Goal: Find contact information: Find contact information

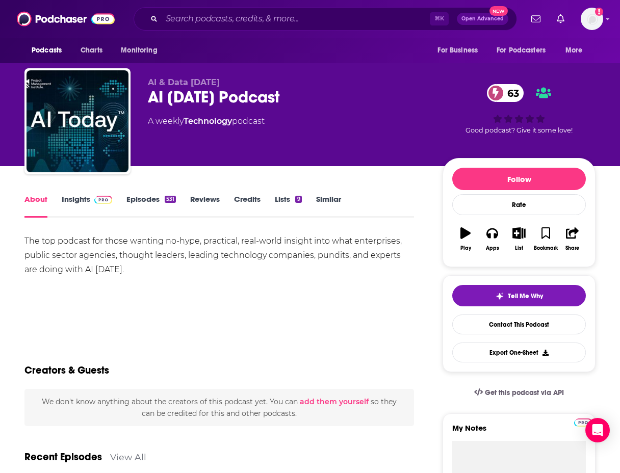
click at [91, 202] on span at bounding box center [101, 199] width 22 height 10
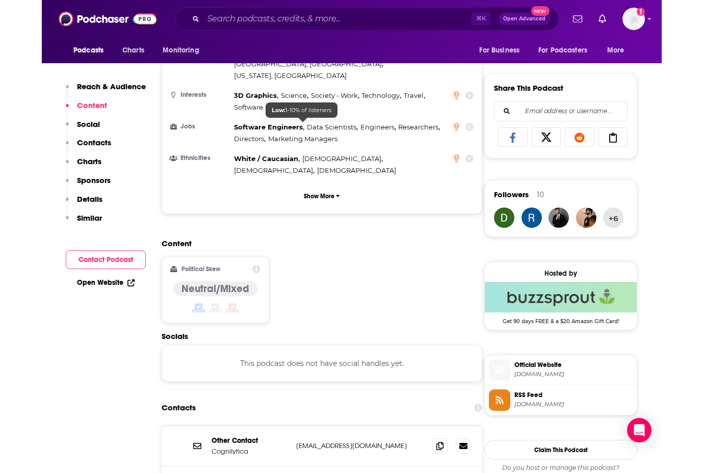
scroll to position [722, 0]
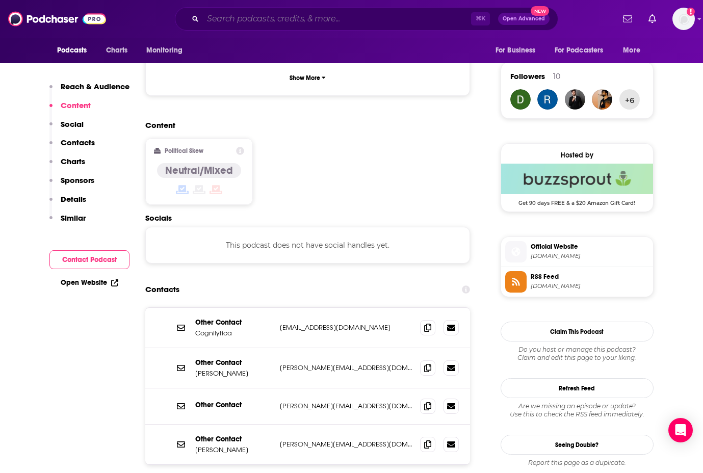
click at [321, 16] on input "Search podcasts, credits, & more..." at bounding box center [337, 19] width 268 height 16
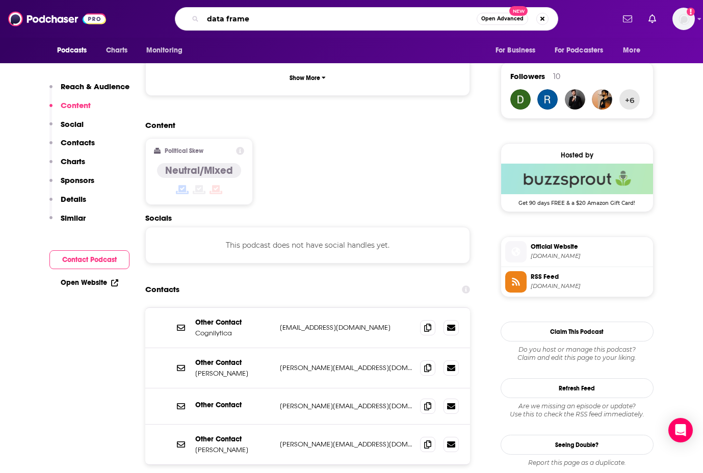
type input "data framed"
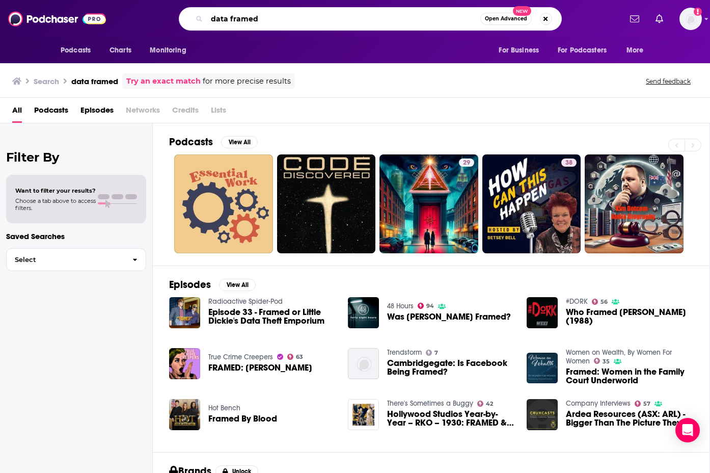
click at [230, 22] on input "data framed" at bounding box center [344, 19] width 274 height 16
type input "dataframed"
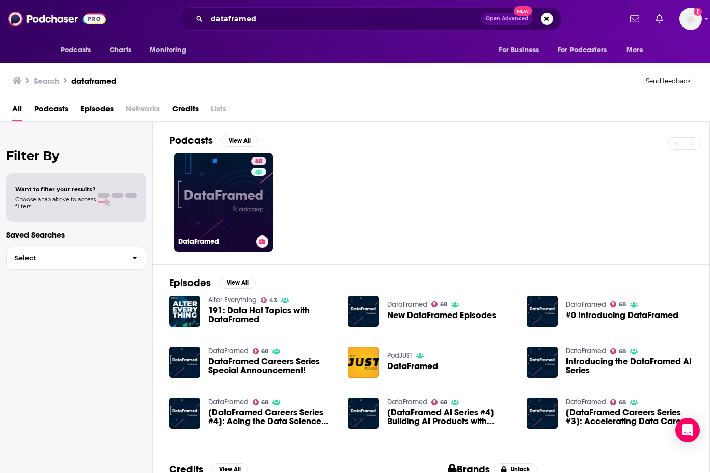
click at [214, 193] on link "68 DataFramed" at bounding box center [223, 202] width 99 height 99
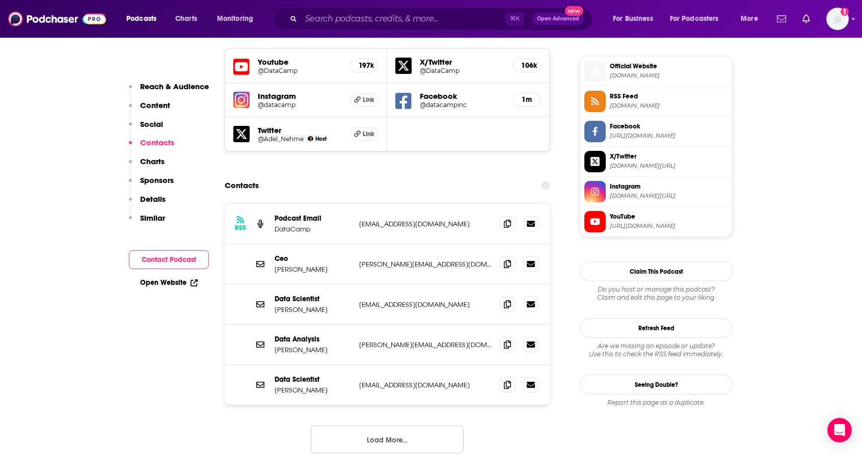
scroll to position [909, 0]
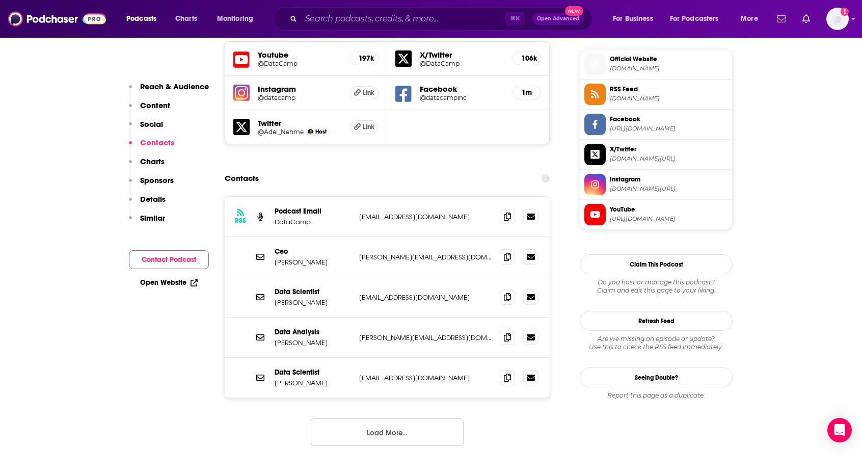
click at [382, 418] on button "Load More..." at bounding box center [387, 432] width 153 height 28
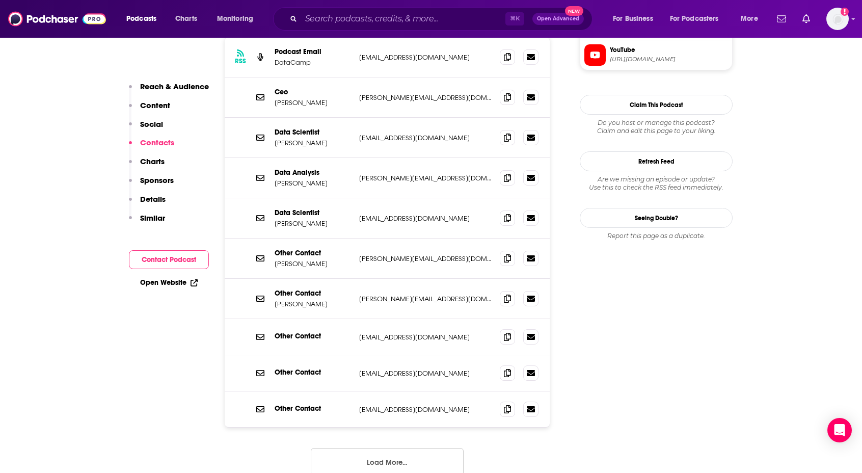
scroll to position [1071, 0]
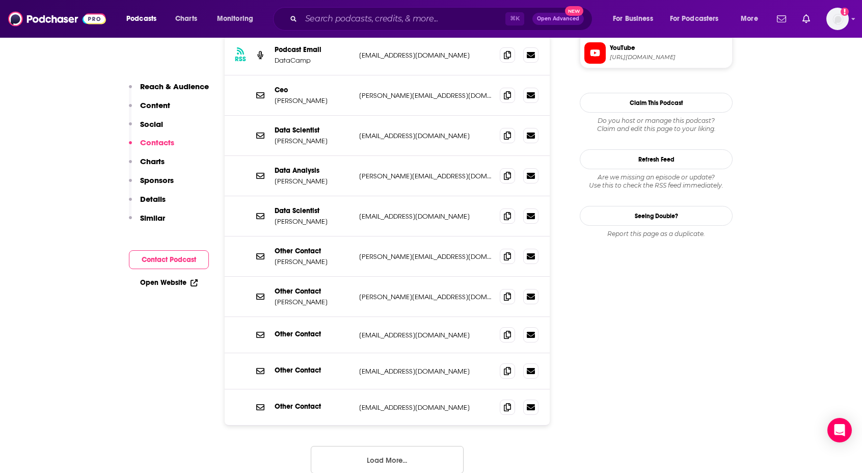
click at [383, 446] on button "Load More..." at bounding box center [387, 460] width 153 height 28
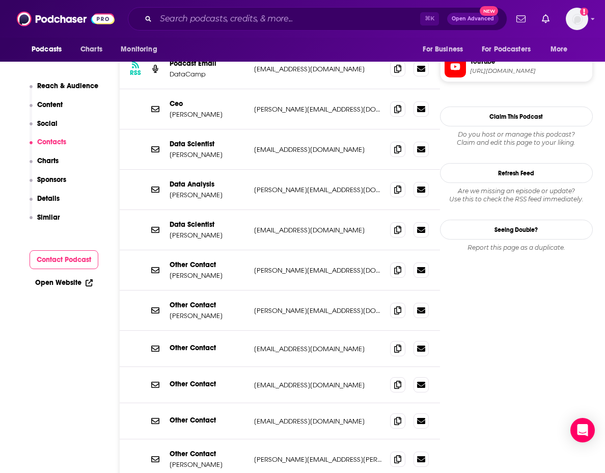
scroll to position [1280, 0]
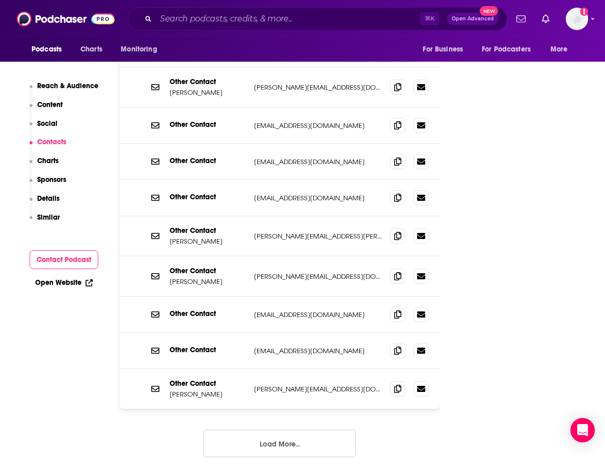
click at [296, 430] on button "Load More..." at bounding box center [279, 444] width 153 height 28
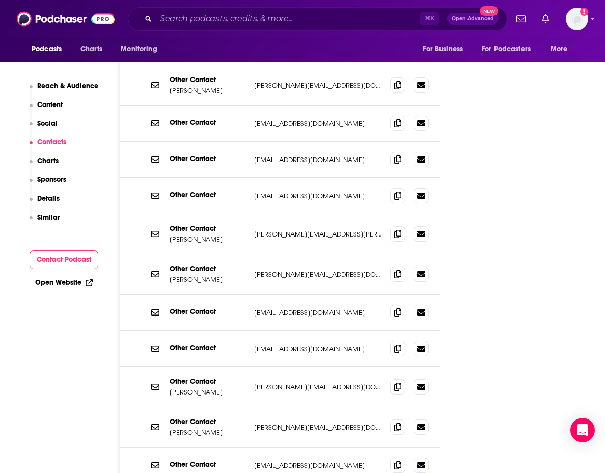
scroll to position [1282, 0]
drag, startPoint x: 340, startPoint y: 121, endPoint x: 252, endPoint y: 123, distance: 88.2
click at [252, 142] on div "Other Contact media@datacamp.com media@datacamp.com" at bounding box center [280, 160] width 321 height 36
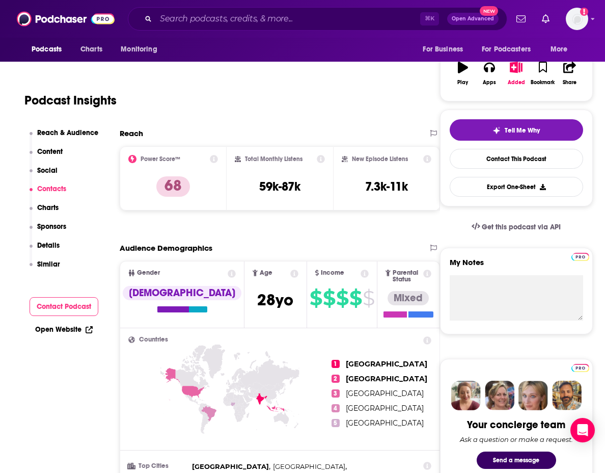
scroll to position [0, 0]
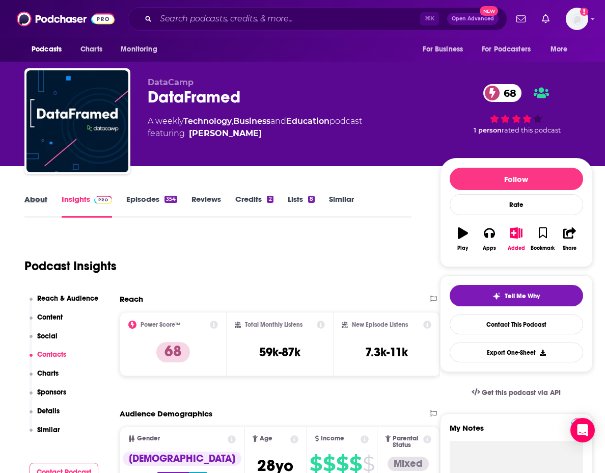
click at [59, 198] on div "About" at bounding box center [42, 205] width 37 height 23
click at [42, 197] on link "About" at bounding box center [35, 205] width 23 height 23
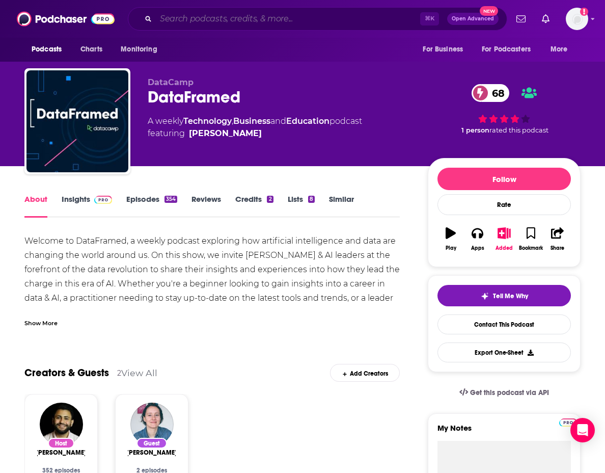
click at [246, 15] on input "Search podcasts, credits, & more..." at bounding box center [288, 19] width 265 height 16
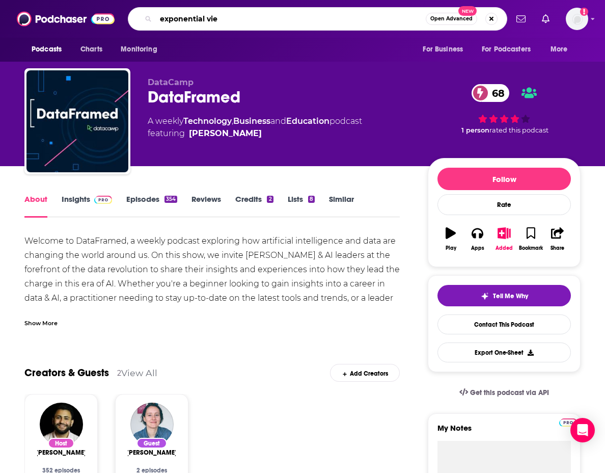
type input "exponential view"
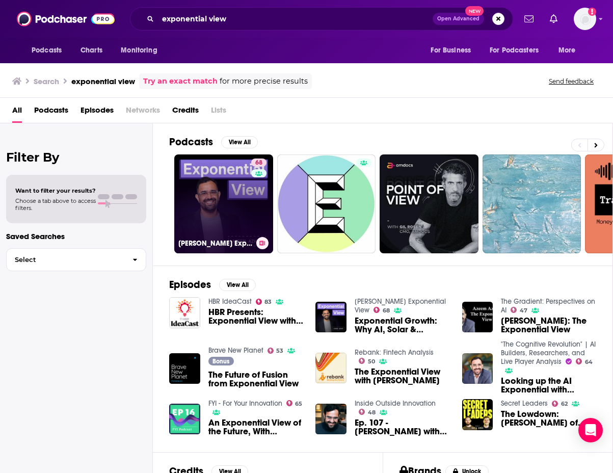
click at [219, 204] on link "68 Azeem Azhar's Exponential View" at bounding box center [223, 203] width 99 height 99
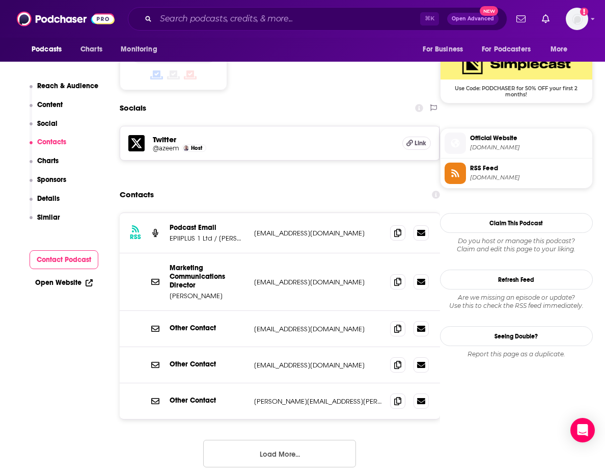
scroll to position [838, 0]
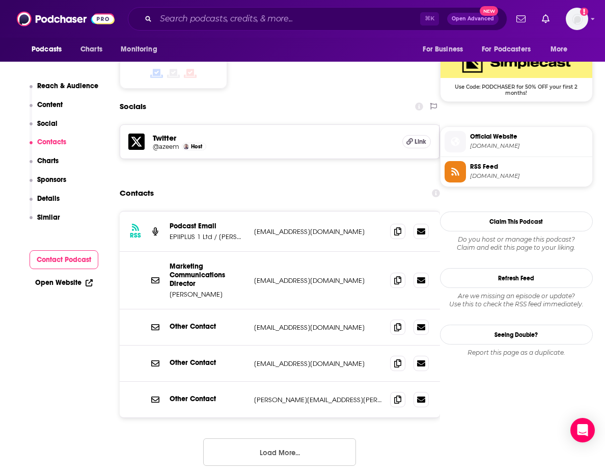
click at [293, 438] on button "Load More..." at bounding box center [279, 452] width 153 height 28
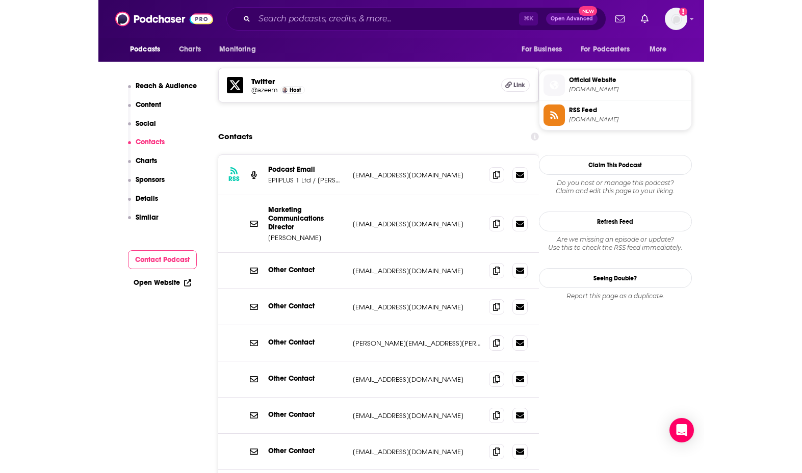
scroll to position [866, 0]
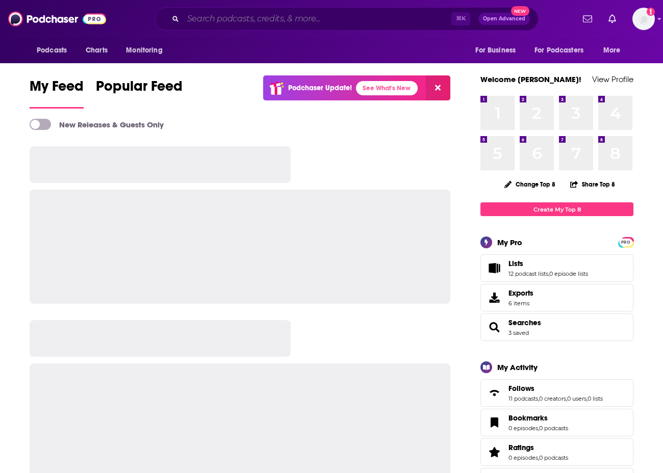
click at [244, 15] on input "Search podcasts, credits, & more..." at bounding box center [317, 19] width 268 height 16
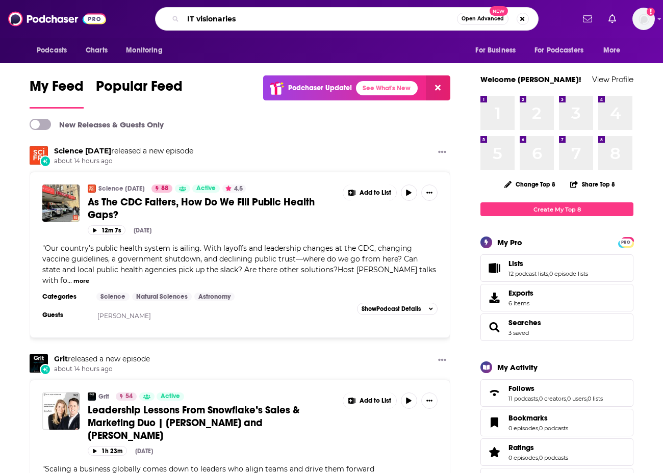
type input "IT visionaries"
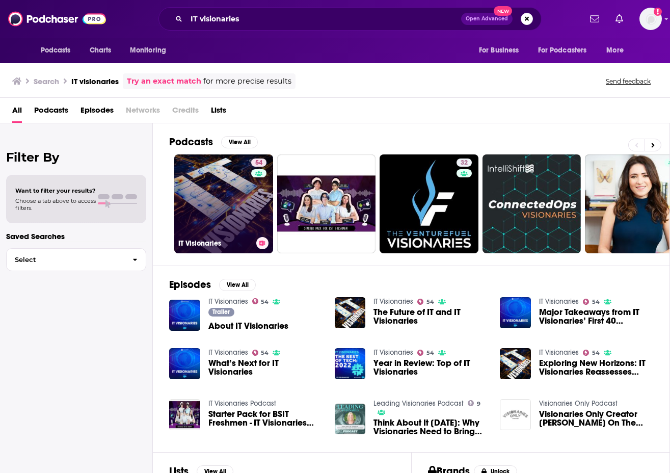
click at [220, 225] on link "54 IT Visionaries" at bounding box center [223, 203] width 99 height 99
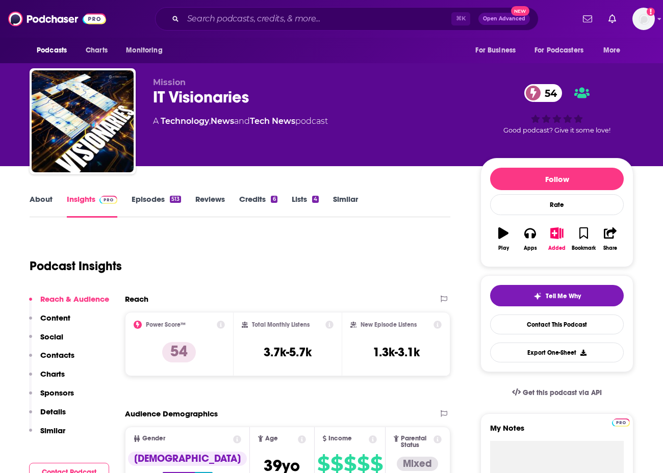
click at [44, 197] on link "About" at bounding box center [41, 205] width 23 height 23
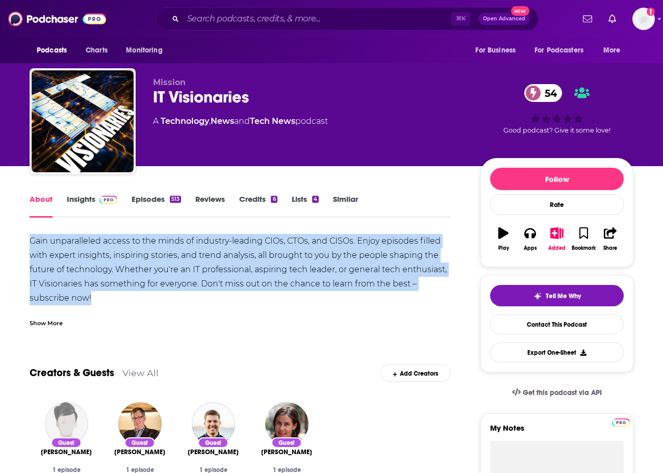
drag, startPoint x: 22, startPoint y: 234, endPoint x: 424, endPoint y: 300, distance: 406.5
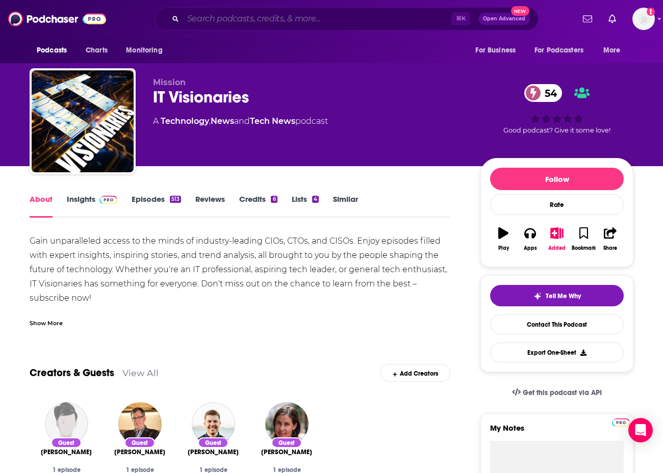
click at [281, 12] on input "Search podcasts, credits, & more..." at bounding box center [317, 19] width 268 height 16
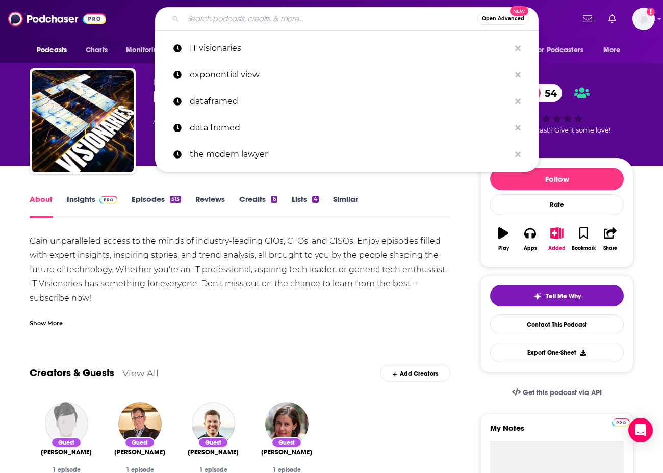
paste input "The InfoQ Podcast"
type input "The InfoQ Podcast"
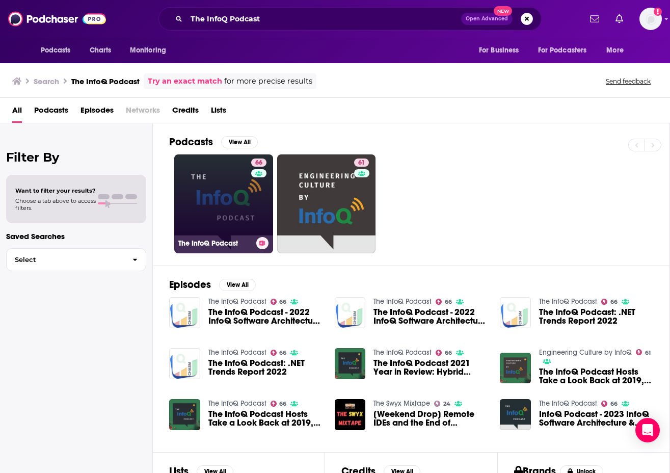
click at [225, 205] on link "66 The InfoQ Podcast" at bounding box center [223, 203] width 99 height 99
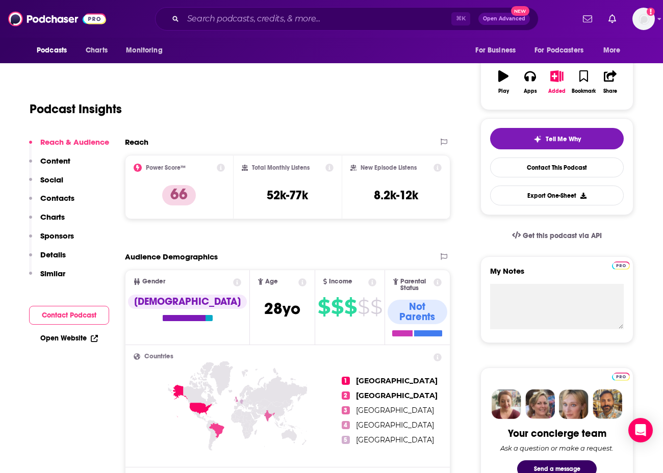
scroll to position [11, 0]
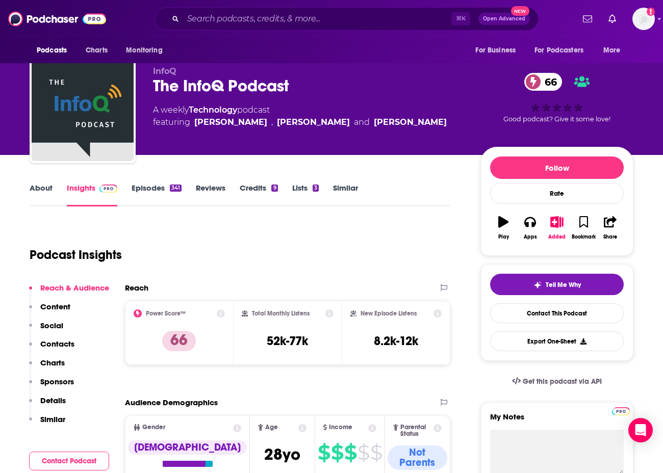
click at [34, 188] on link "About" at bounding box center [41, 194] width 23 height 23
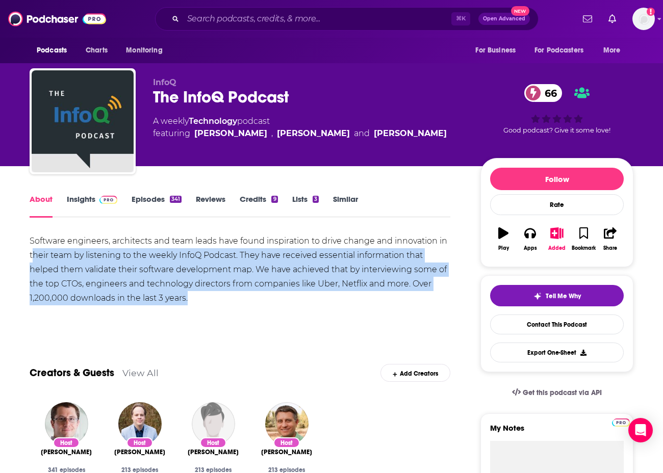
drag, startPoint x: 32, startPoint y: 258, endPoint x: 310, endPoint y: 299, distance: 281.3
click at [310, 299] on div "Software engineers, architects and team leads have found inspiration to drive c…" at bounding box center [240, 269] width 420 height 71
click at [72, 202] on link "Insights" at bounding box center [92, 205] width 50 height 23
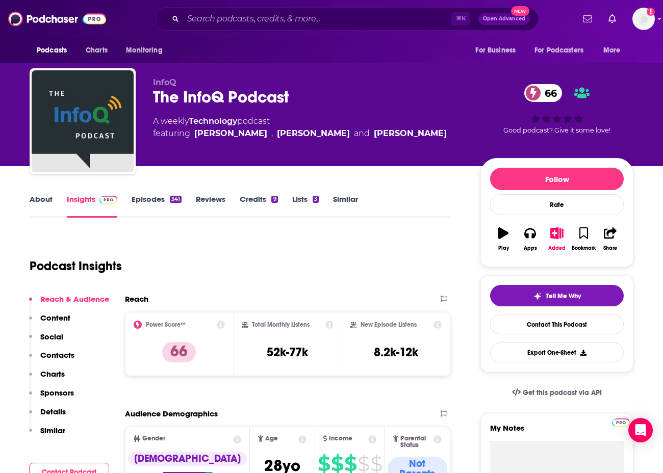
click at [43, 201] on link "About" at bounding box center [41, 205] width 23 height 23
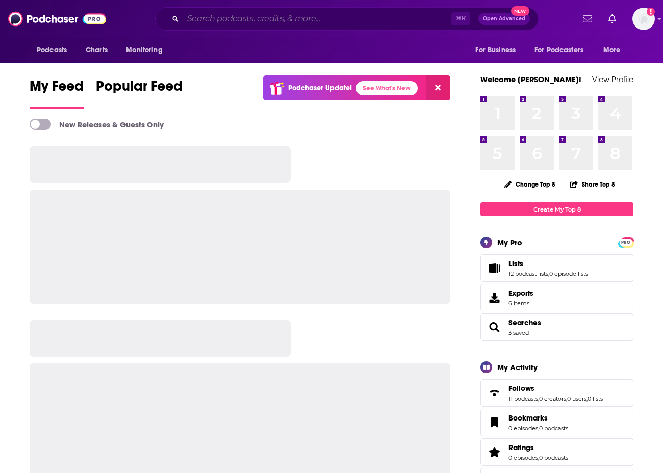
click at [300, 21] on input "Search podcasts, credits, & more..." at bounding box center [317, 19] width 268 height 16
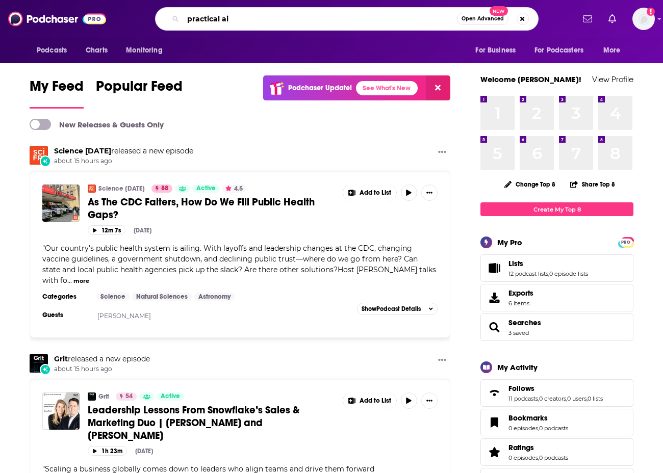
type input "practical ai"
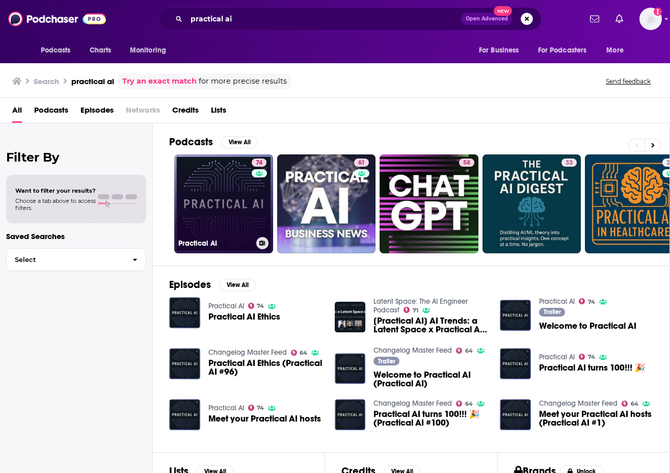
click at [232, 187] on link "74 Practical AI" at bounding box center [223, 203] width 99 height 99
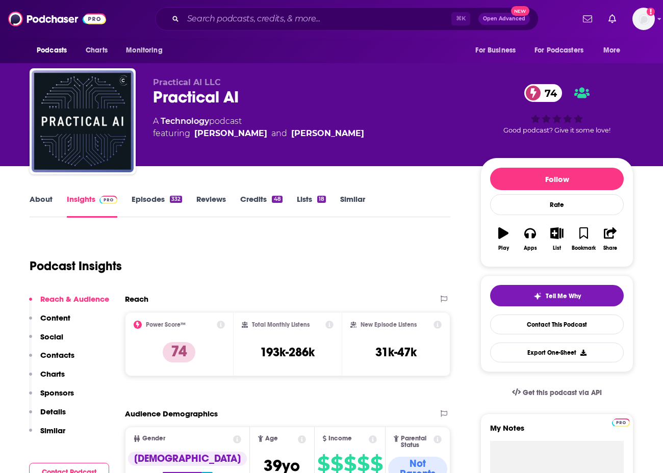
click at [150, 202] on link "Episodes 332" at bounding box center [156, 205] width 50 height 23
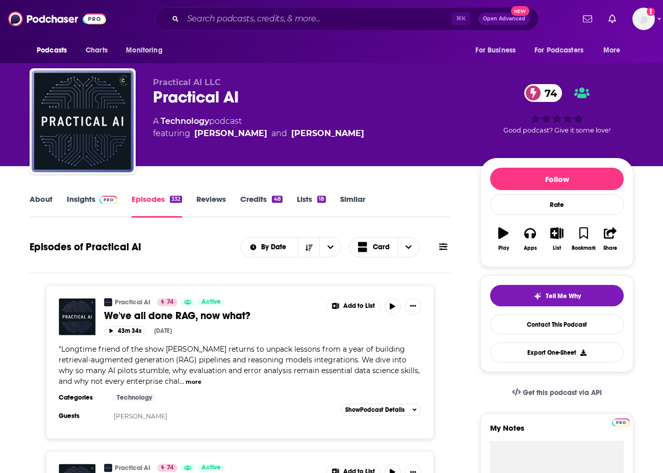
click at [99, 202] on img at bounding box center [108, 200] width 18 height 8
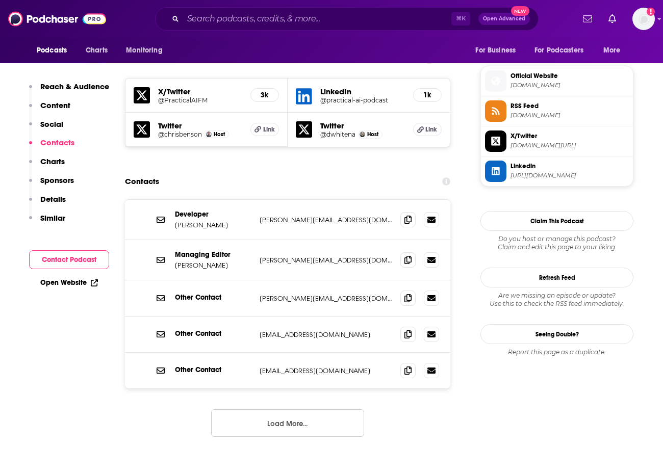
scroll to position [893, 0]
click at [307, 409] on button "Load More..." at bounding box center [287, 423] width 153 height 28
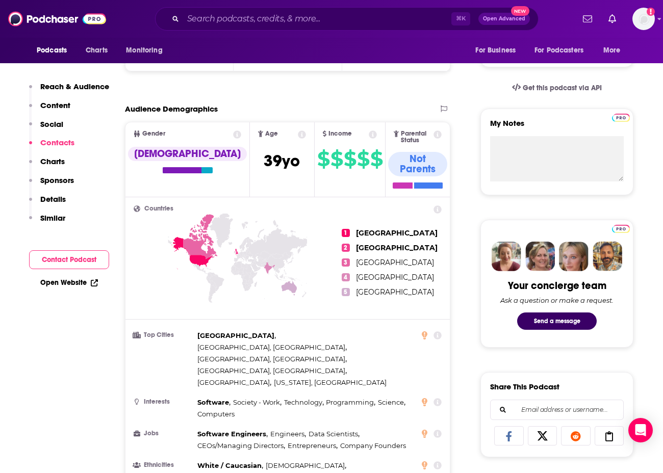
scroll to position [0, 0]
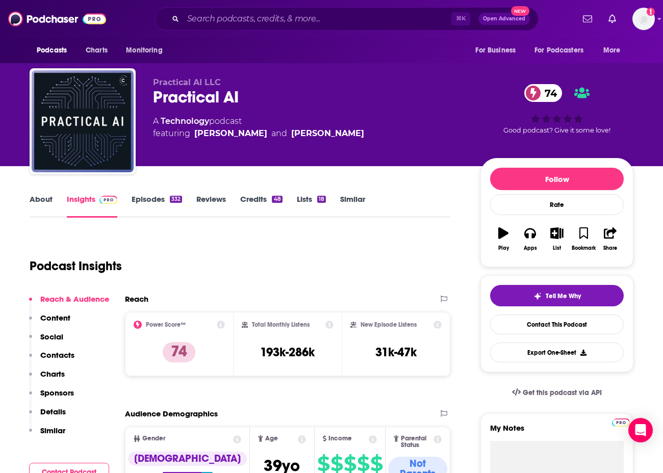
click at [133, 204] on link "Episodes 332" at bounding box center [156, 205] width 50 height 23
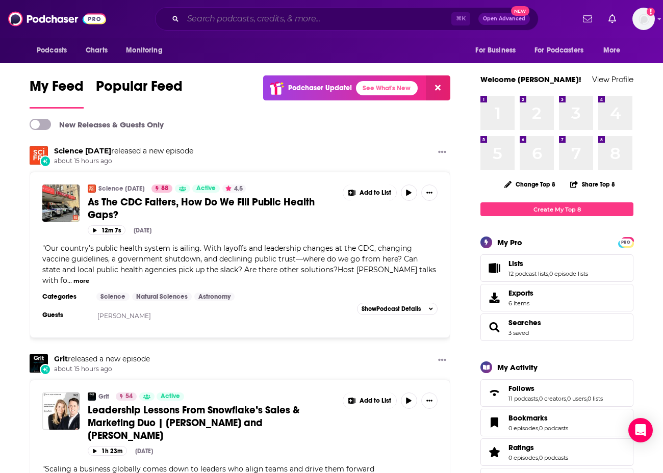
click at [305, 19] on input "Search podcasts, credits, & more..." at bounding box center [317, 19] width 268 height 16
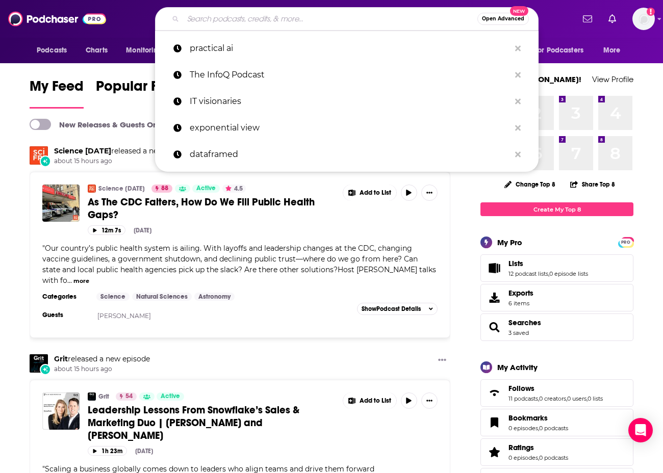
paste input "Technovation with [PERSON_NAME]"
type input "Technovation with [PERSON_NAME]"
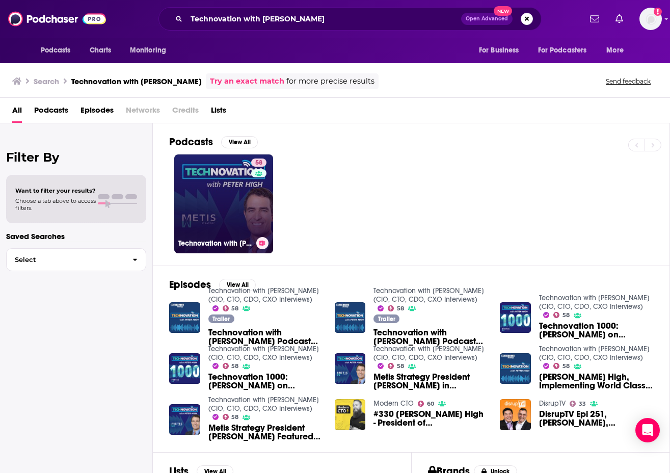
click at [188, 175] on link "58 Technovation with [PERSON_NAME] (CIO, CTO, CDO, CXO Interviews)" at bounding box center [223, 203] width 99 height 99
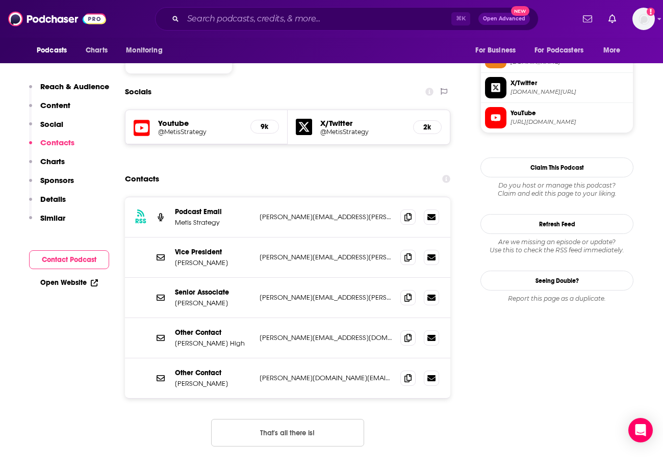
scroll to position [854, 0]
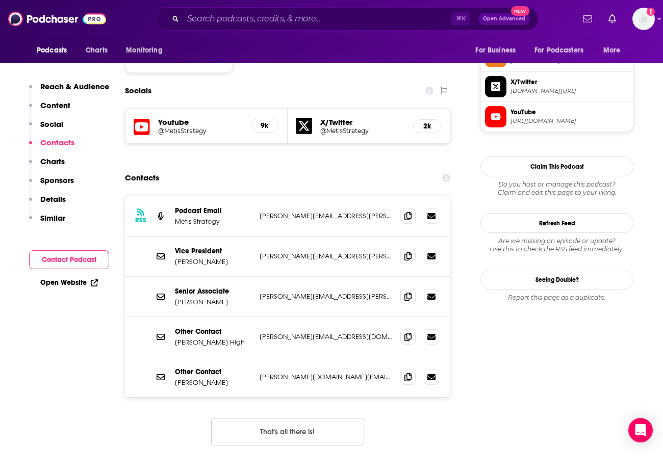
click at [312, 418] on button "That's all there is!" at bounding box center [287, 432] width 153 height 28
click at [309, 418] on button "That's all there is!" at bounding box center [287, 432] width 153 height 28
click at [270, 418] on button "That's all there is!" at bounding box center [287, 432] width 153 height 28
drag, startPoint x: 254, startPoint y: 166, endPoint x: 313, endPoint y: 167, distance: 58.6
click at [313, 196] on div "RSS Podcast Email Metis Strategy [PERSON_NAME][EMAIL_ADDRESS][PERSON_NAME][DOMA…" at bounding box center [287, 216] width 325 height 40
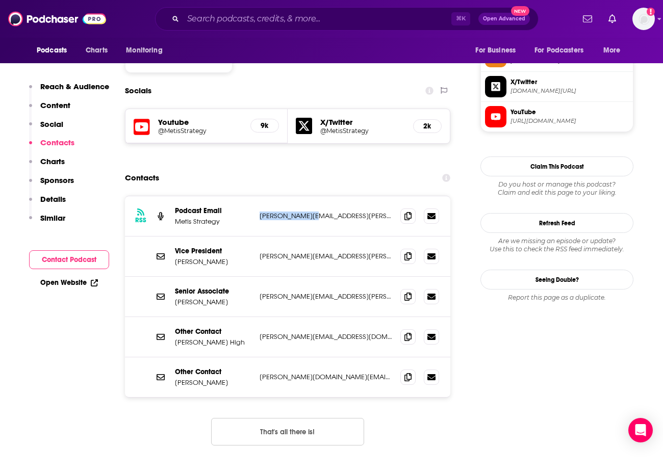
copy div "[PERSON_NAME].[PERSON_NAME]"
click at [326, 398] on div "RSS Podcast Email Metis Strategy [PERSON_NAME][EMAIL_ADDRESS][PERSON_NAME][DOMA…" at bounding box center [287, 329] width 325 height 266
click at [327, 418] on button "That's all there is!" at bounding box center [287, 432] width 153 height 28
drag, startPoint x: 223, startPoint y: 208, endPoint x: 165, endPoint y: 209, distance: 58.1
click at [165, 236] on div "Vice President [PERSON_NAME] [PERSON_NAME][EMAIL_ADDRESS][PERSON_NAME][DOMAIN_N…" at bounding box center [287, 256] width 325 height 40
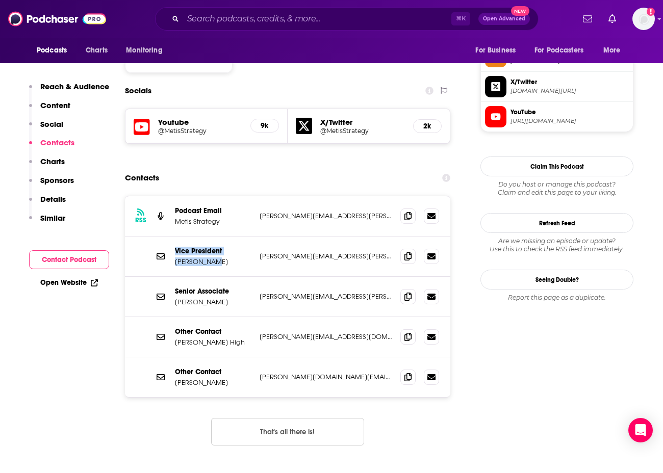
click at [207, 257] on p "[PERSON_NAME]" at bounding box center [213, 261] width 76 height 9
drag, startPoint x: 213, startPoint y: 210, endPoint x: 174, endPoint y: 209, distance: 38.8
click at [175, 257] on p "[PERSON_NAME]" at bounding box center [213, 261] width 76 height 9
click at [406, 332] on icon at bounding box center [407, 336] width 7 height 8
click at [281, 15] on input "Search podcasts, credits, & more..." at bounding box center [317, 19] width 268 height 16
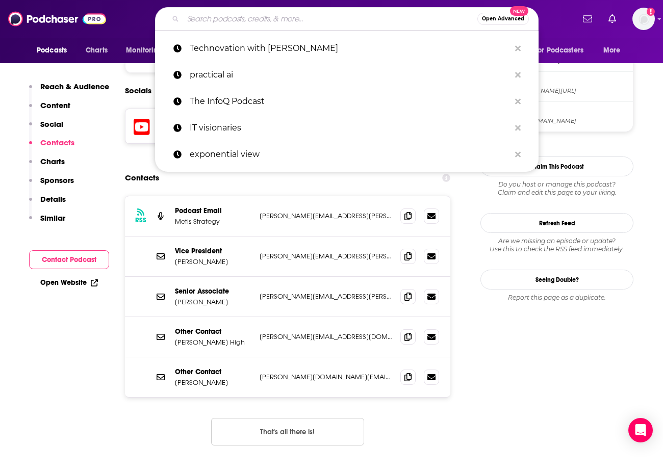
paste input "The [PERSON_NAME] Show"
type input "The [PERSON_NAME] Show"
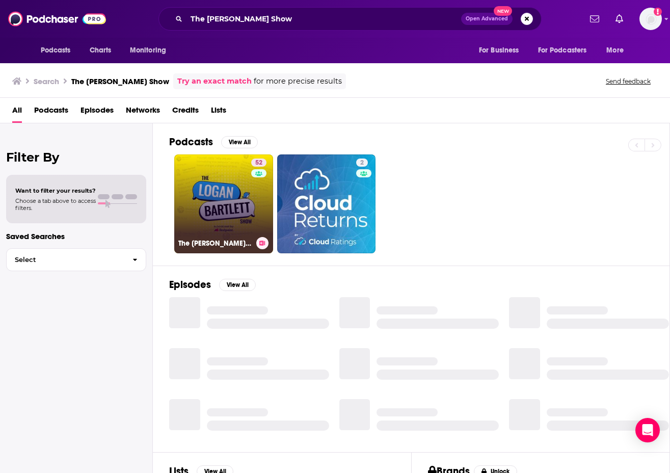
click at [228, 204] on link "52 The [PERSON_NAME] Show" at bounding box center [223, 203] width 99 height 99
